Goal: Task Accomplishment & Management: Use online tool/utility

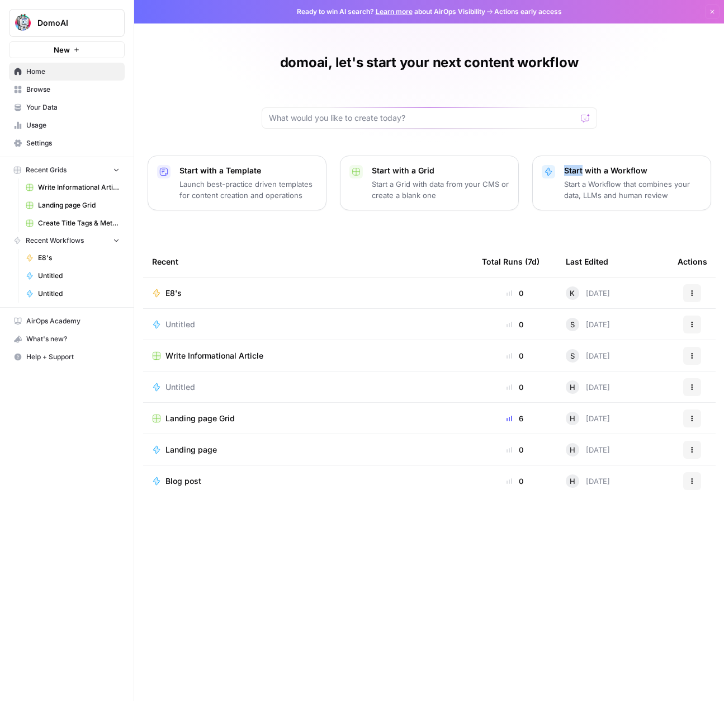
click at [48, 138] on span "Settings" at bounding box center [72, 143] width 93 height 10
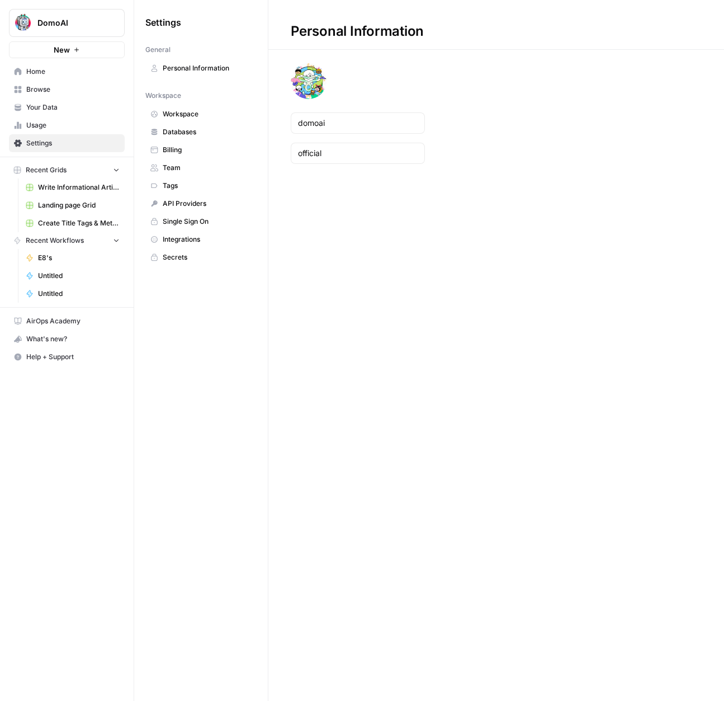
click at [176, 159] on link "Team" at bounding box center [200, 168] width 111 height 18
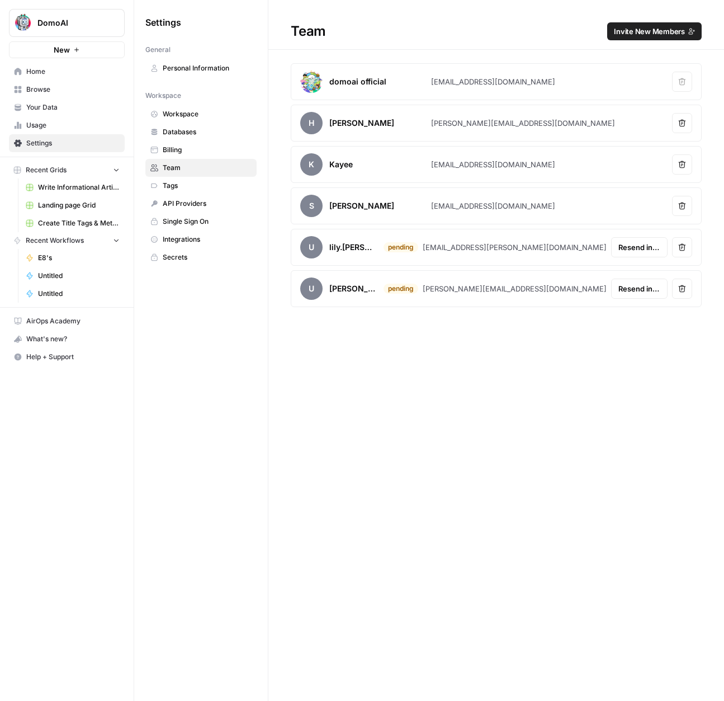
click at [189, 127] on span "Databases" at bounding box center [207, 132] width 89 height 10
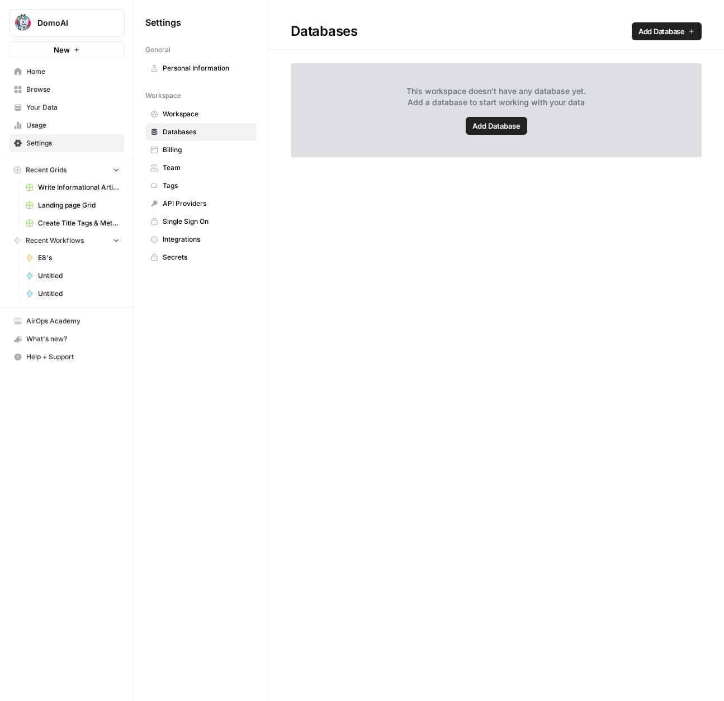
click at [502, 121] on span "Add Database" at bounding box center [497, 125] width 48 height 11
